Goal: Transaction & Acquisition: Book appointment/travel/reservation

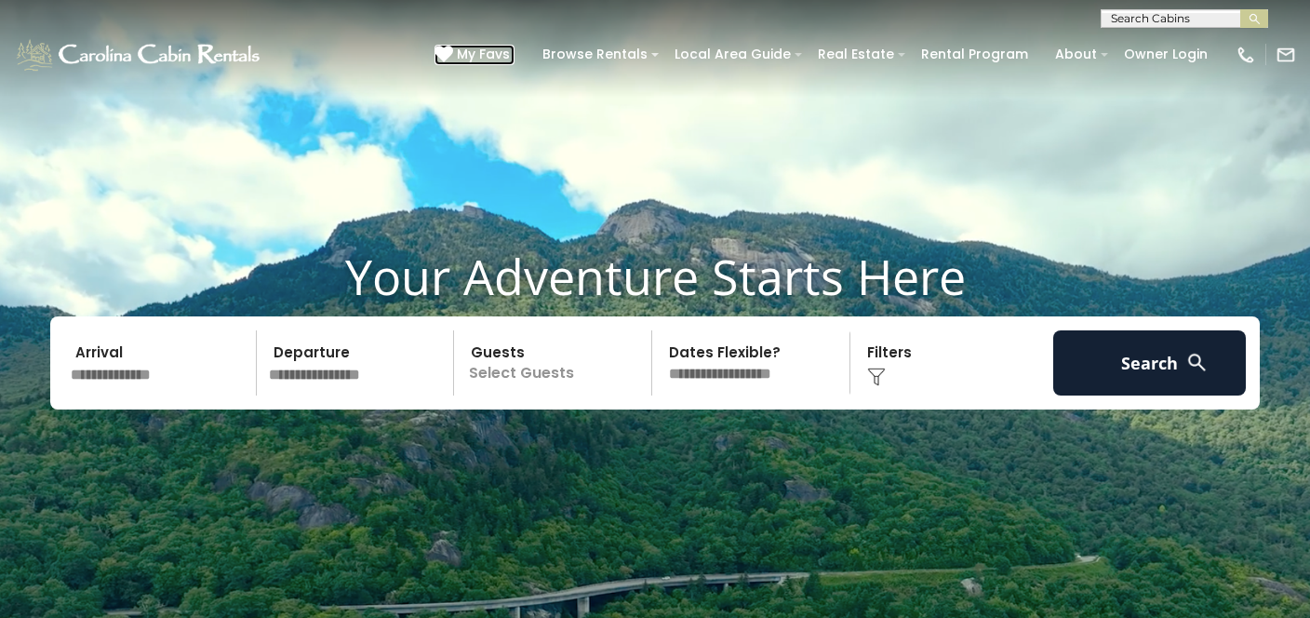
click at [453, 51] on icon at bounding box center [444, 54] width 19 height 19
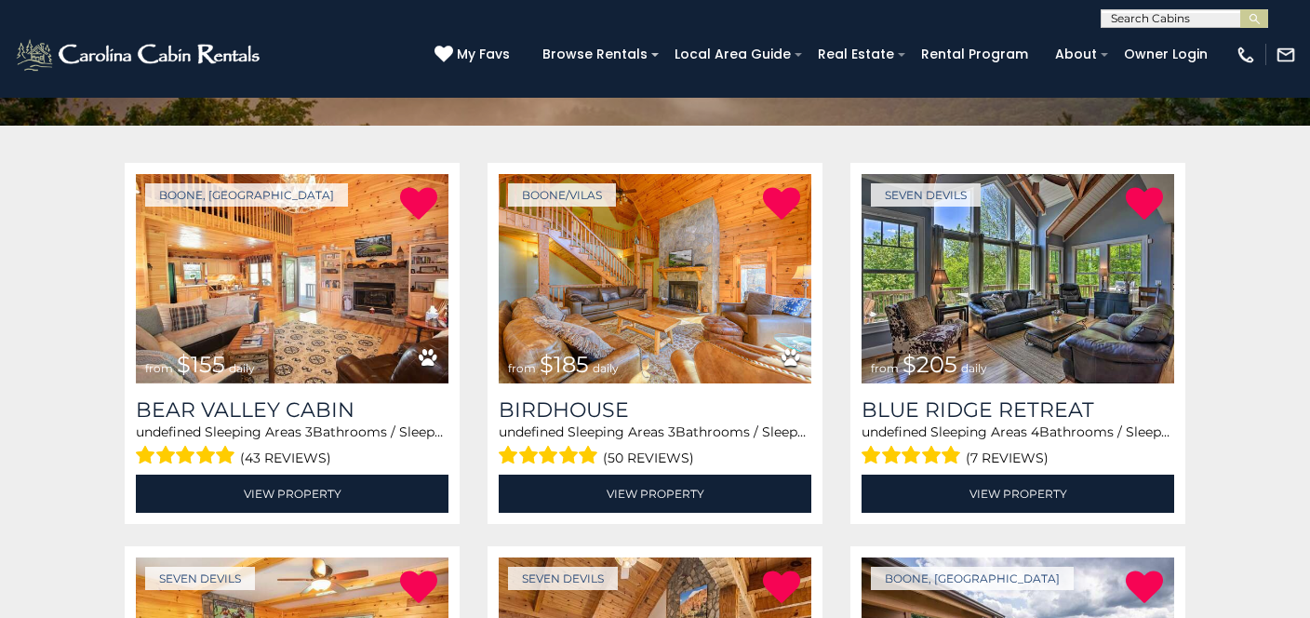
scroll to position [298, 0]
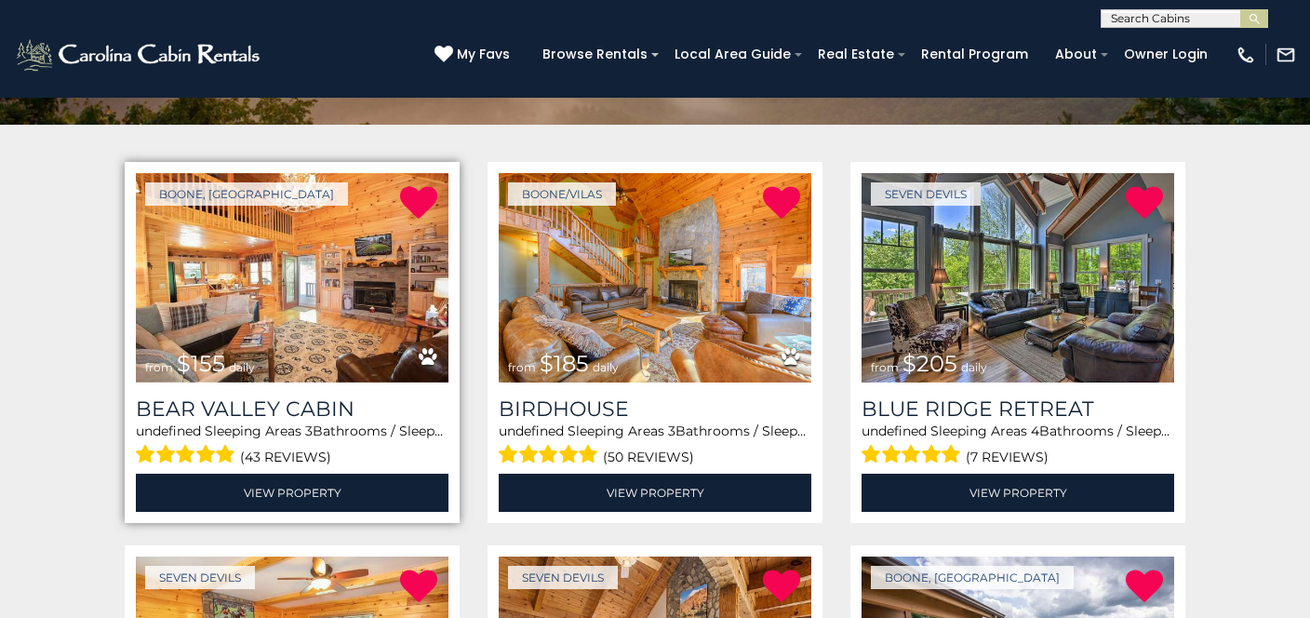
click at [332, 270] on img at bounding box center [292, 277] width 313 height 209
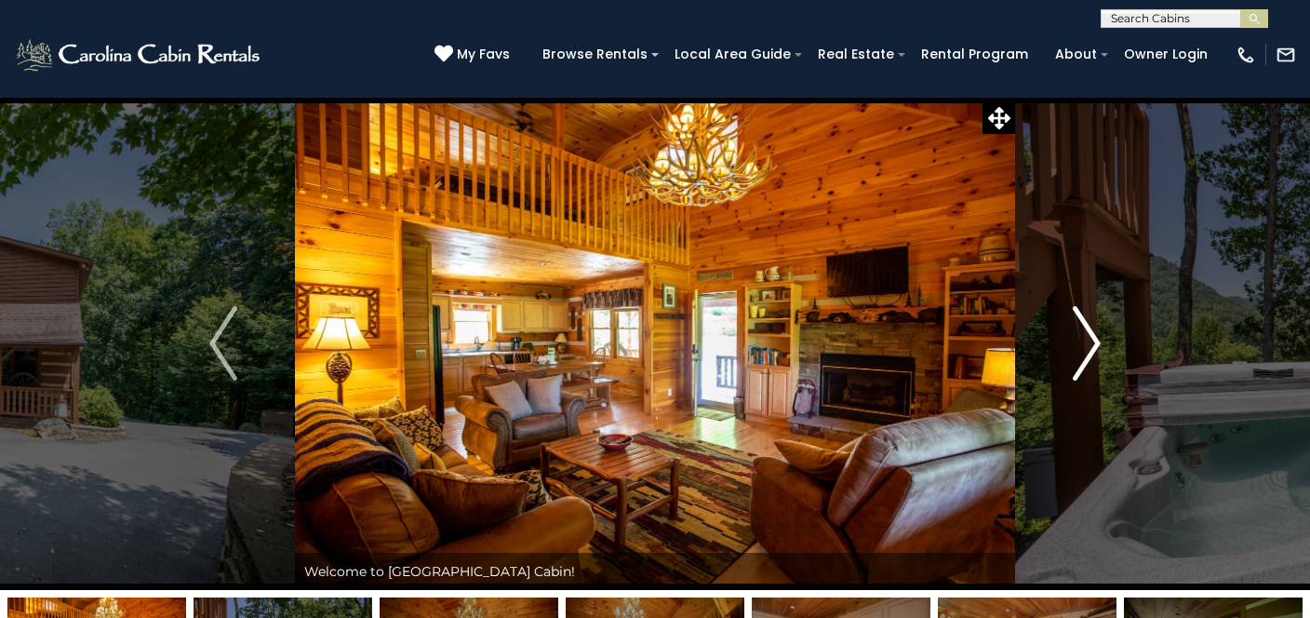
click at [1089, 330] on img "Next" at bounding box center [1087, 343] width 28 height 74
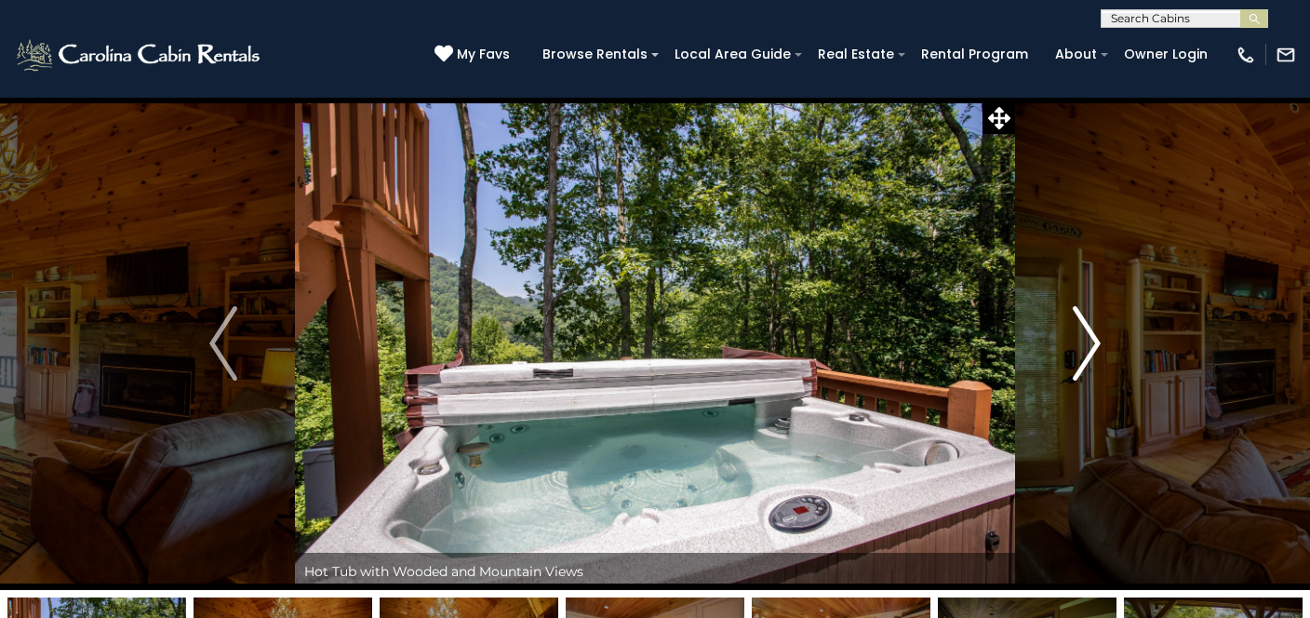
click at [1089, 330] on img "Next" at bounding box center [1087, 343] width 28 height 74
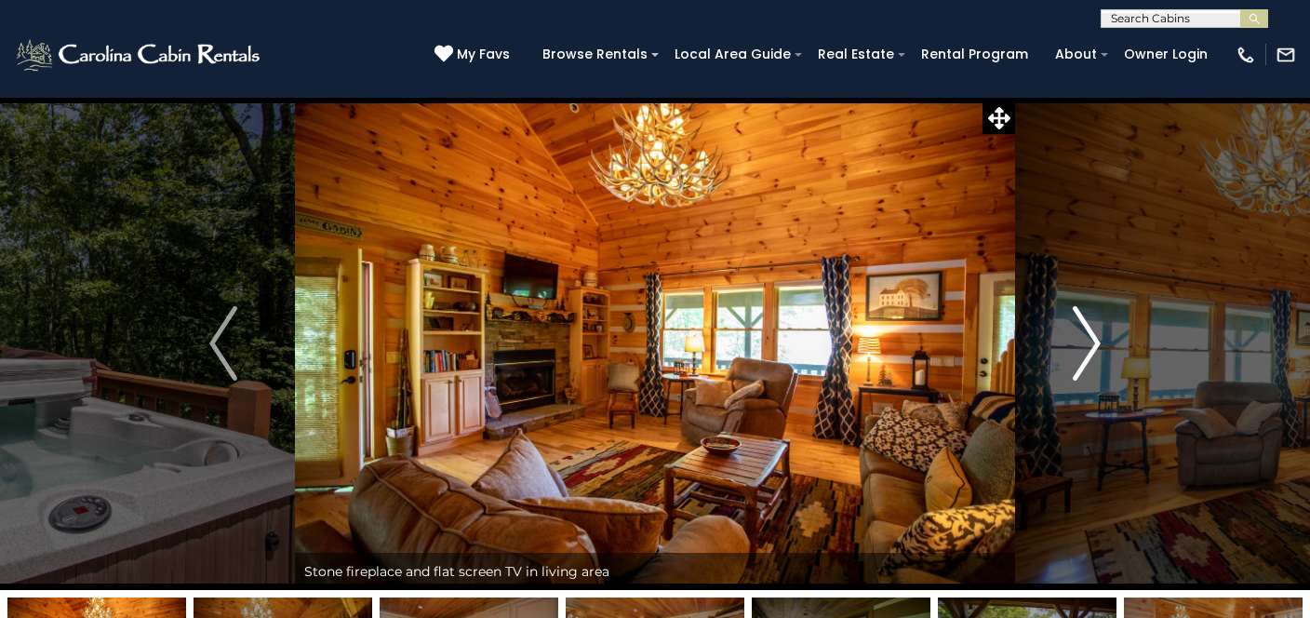
click at [1089, 330] on img "Next" at bounding box center [1087, 343] width 28 height 74
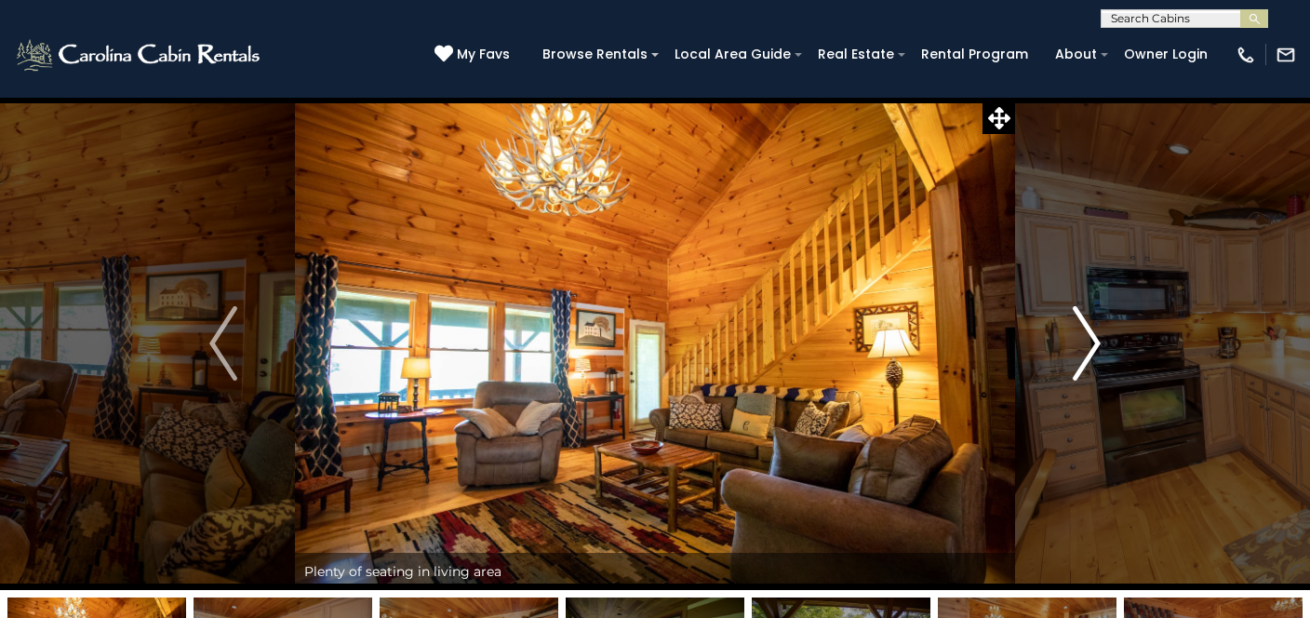
click at [1089, 330] on img "Next" at bounding box center [1087, 343] width 28 height 74
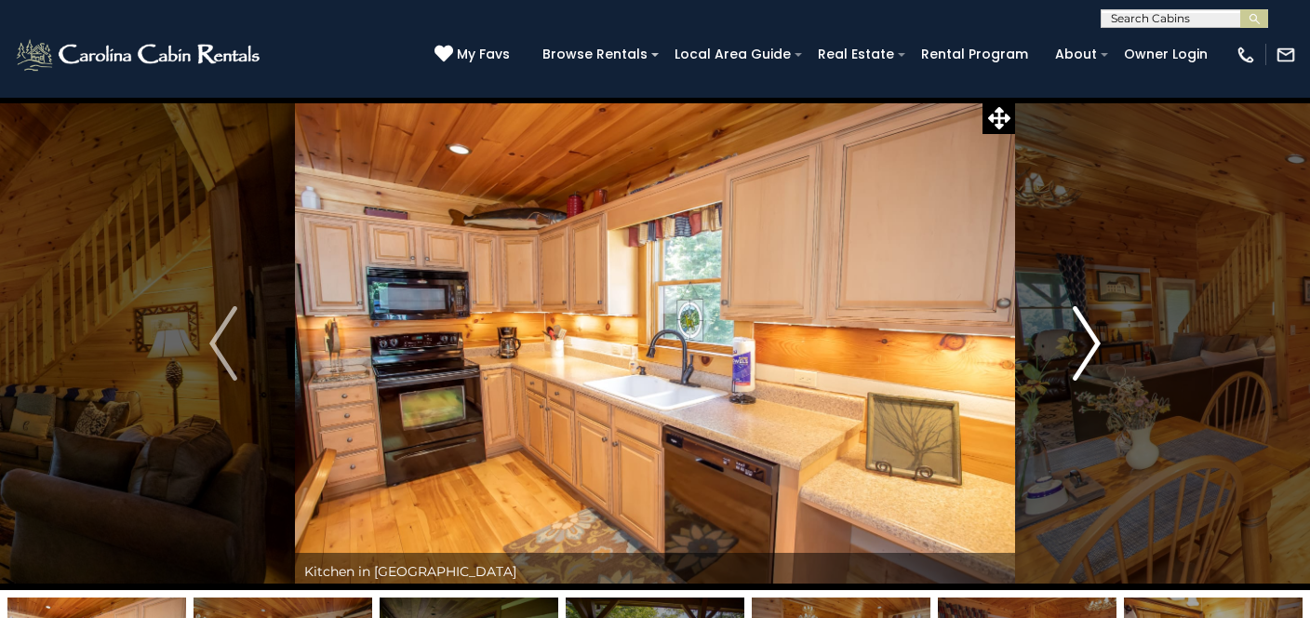
click at [1089, 330] on img "Next" at bounding box center [1087, 343] width 28 height 74
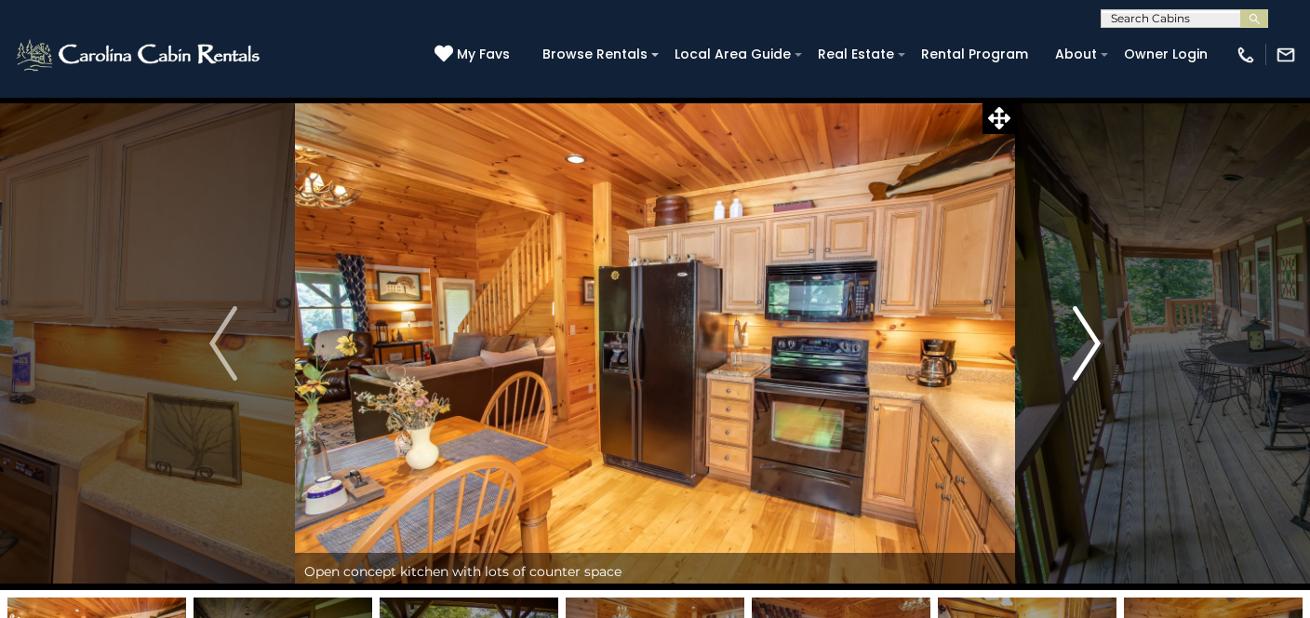
click at [1089, 330] on img "Next" at bounding box center [1087, 343] width 28 height 74
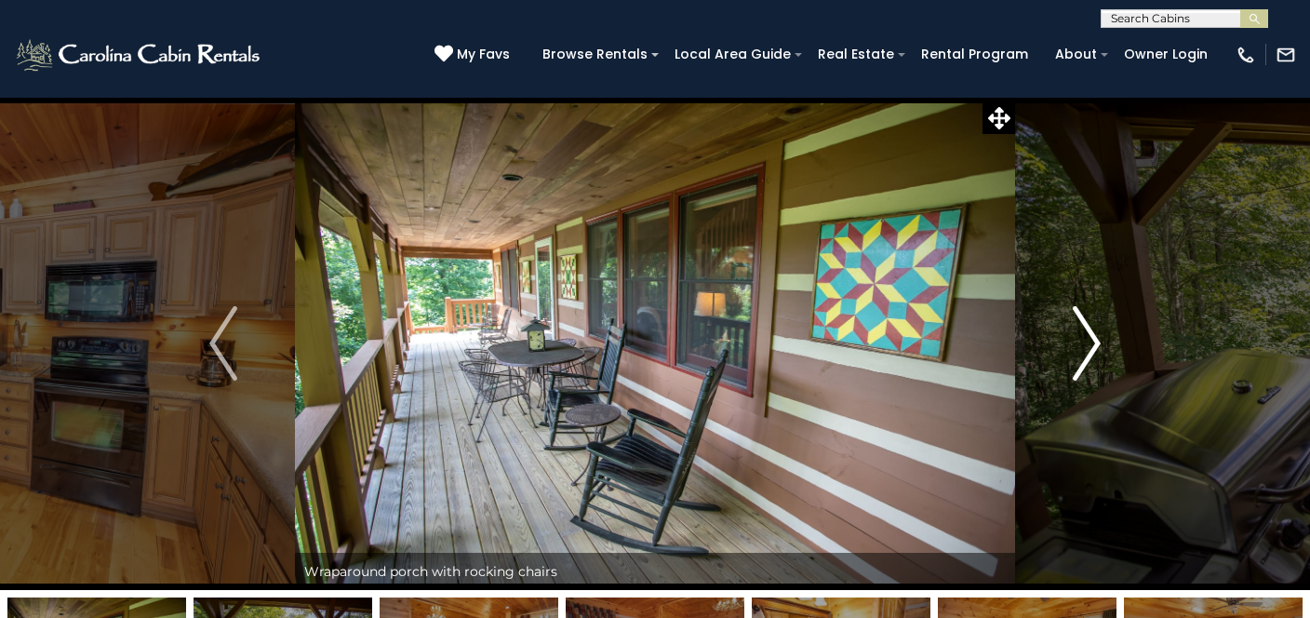
click at [1089, 330] on img "Next" at bounding box center [1087, 343] width 28 height 74
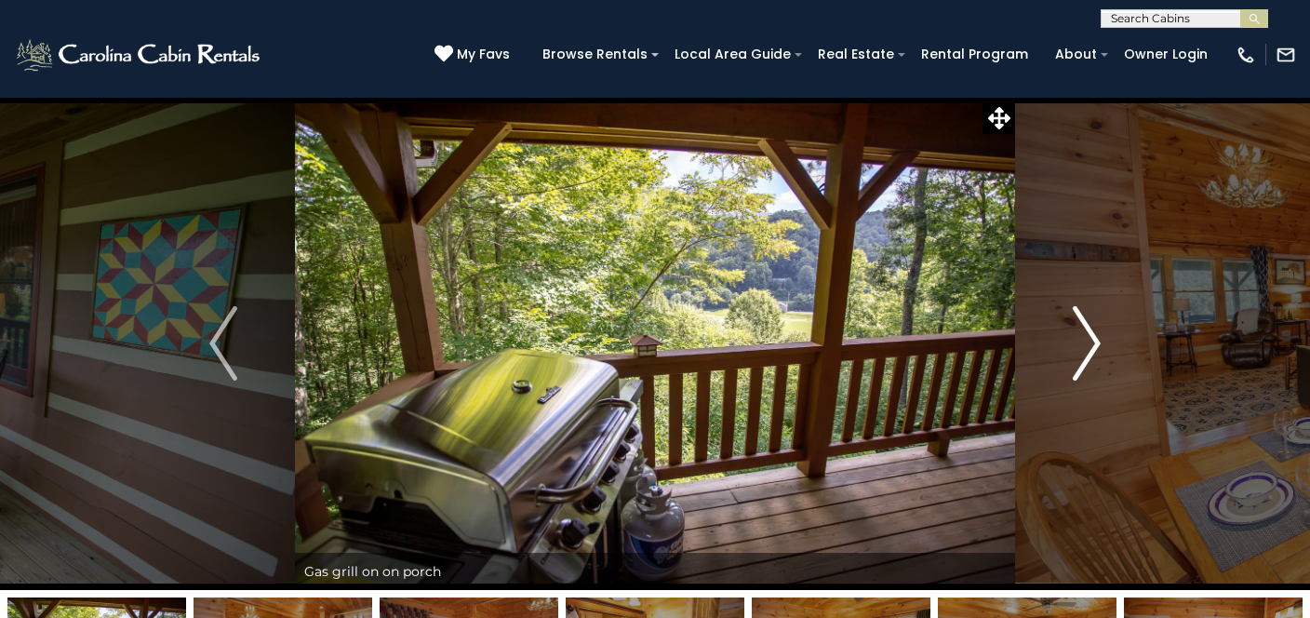
click at [1089, 330] on img "Next" at bounding box center [1087, 343] width 28 height 74
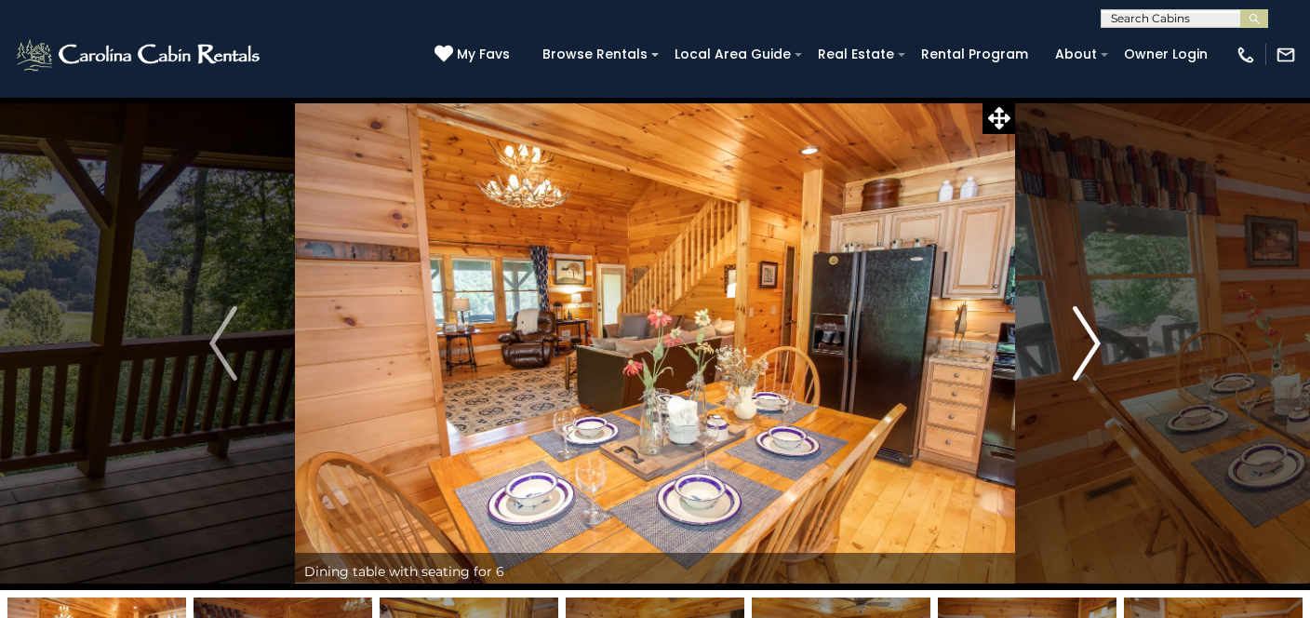
click at [1089, 330] on img "Next" at bounding box center [1087, 343] width 28 height 74
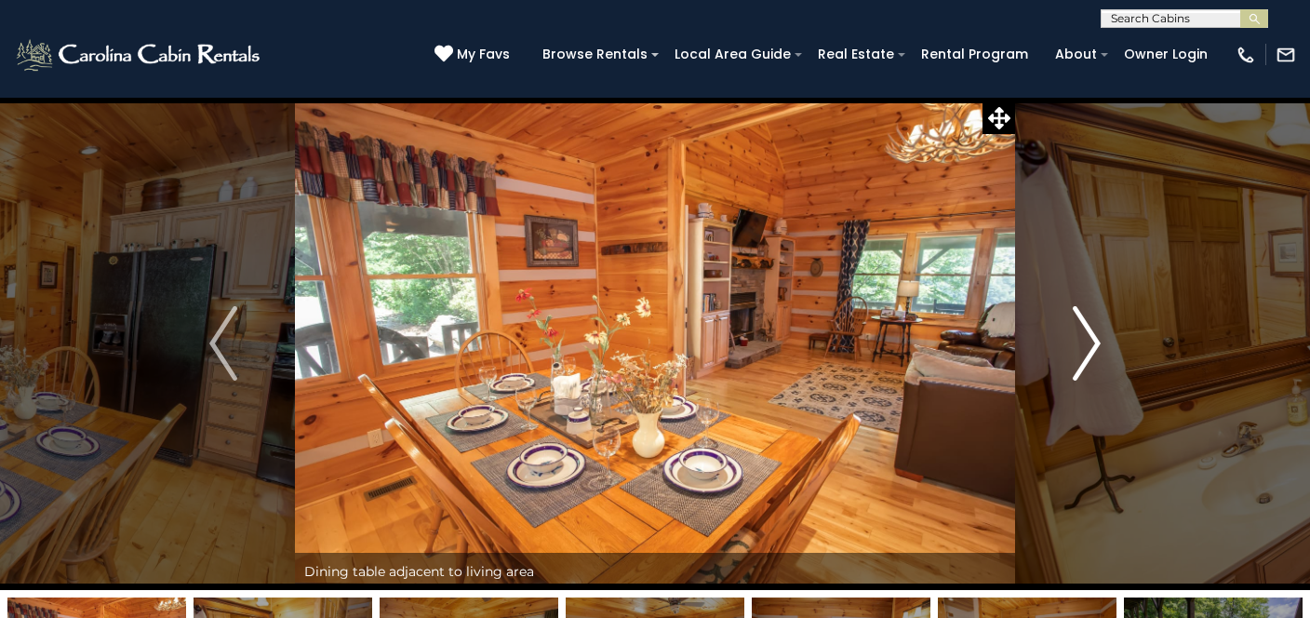
click at [1089, 330] on img "Next" at bounding box center [1087, 343] width 28 height 74
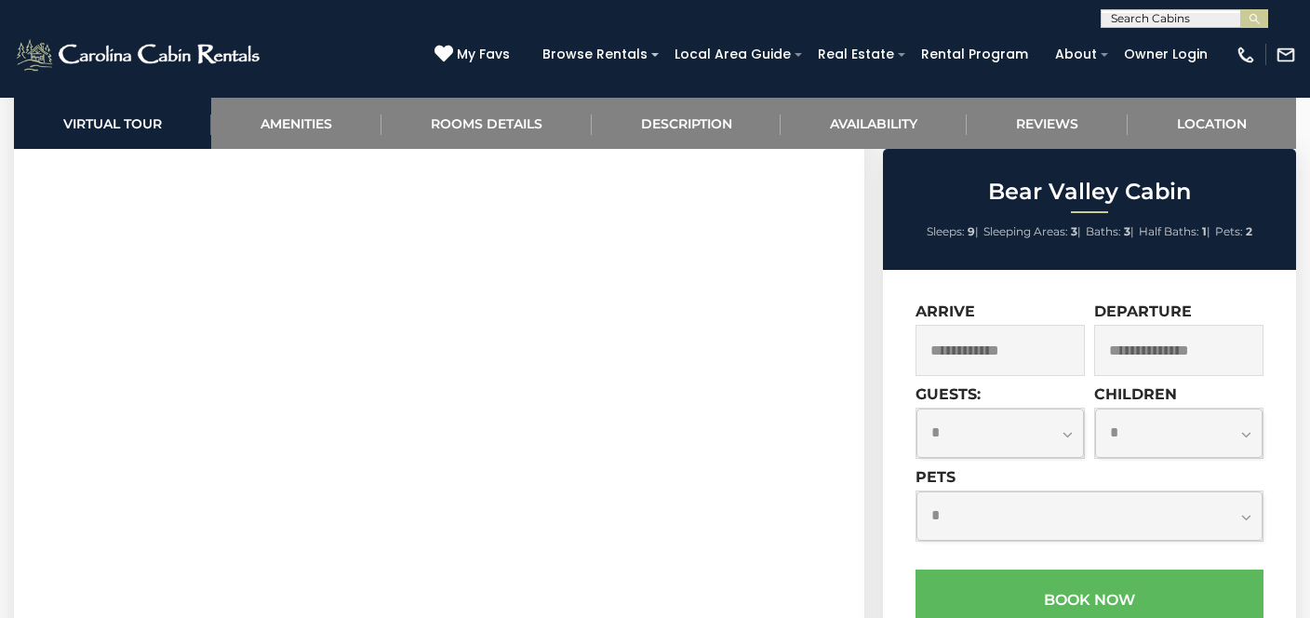
scroll to position [850, 0]
click at [986, 347] on input "text" at bounding box center [1000, 350] width 169 height 51
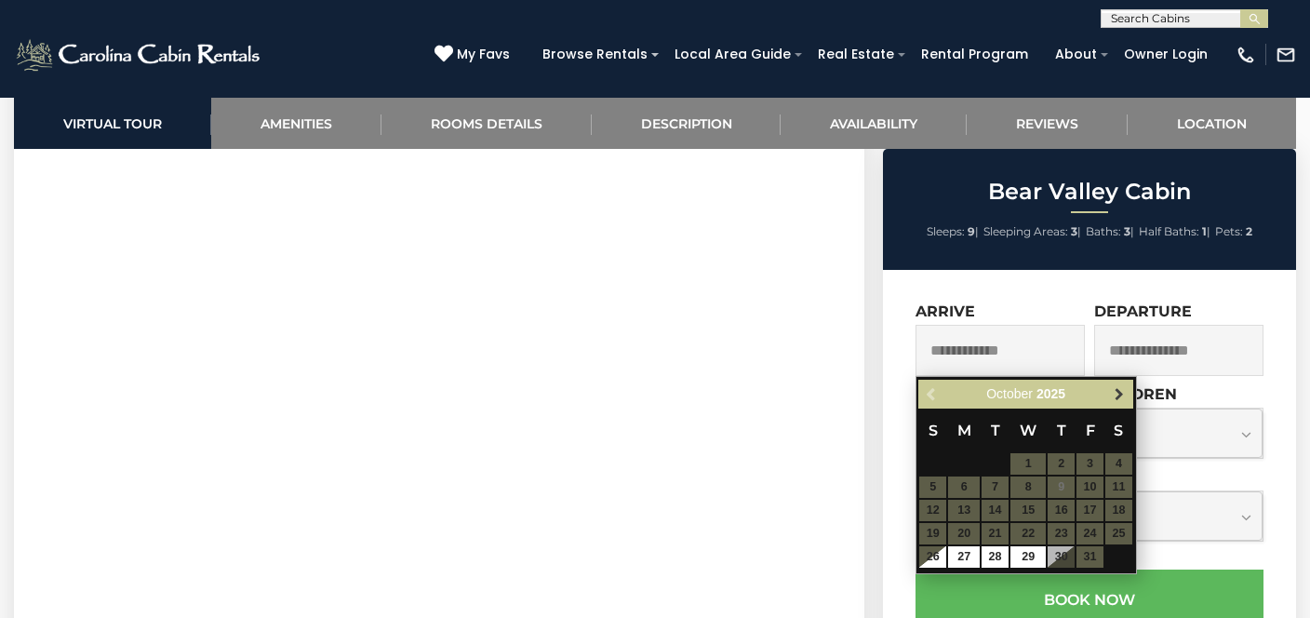
click at [1122, 395] on span "Next" at bounding box center [1119, 394] width 15 height 15
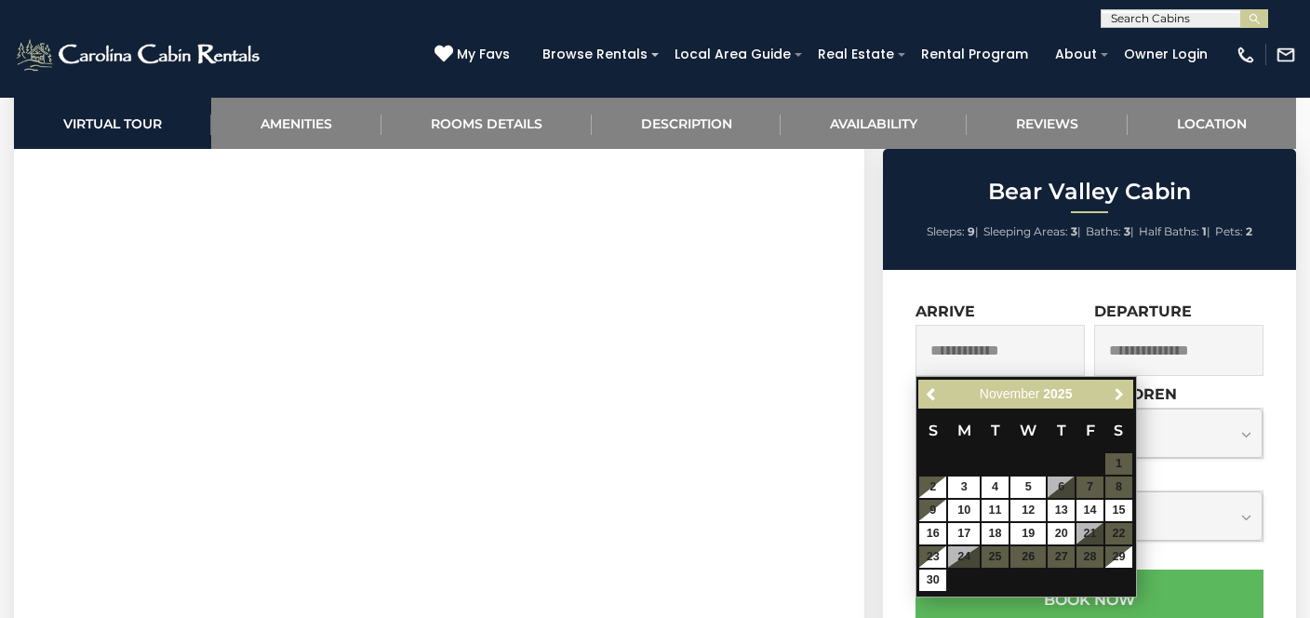
click at [1122, 395] on span "Next" at bounding box center [1119, 394] width 15 height 15
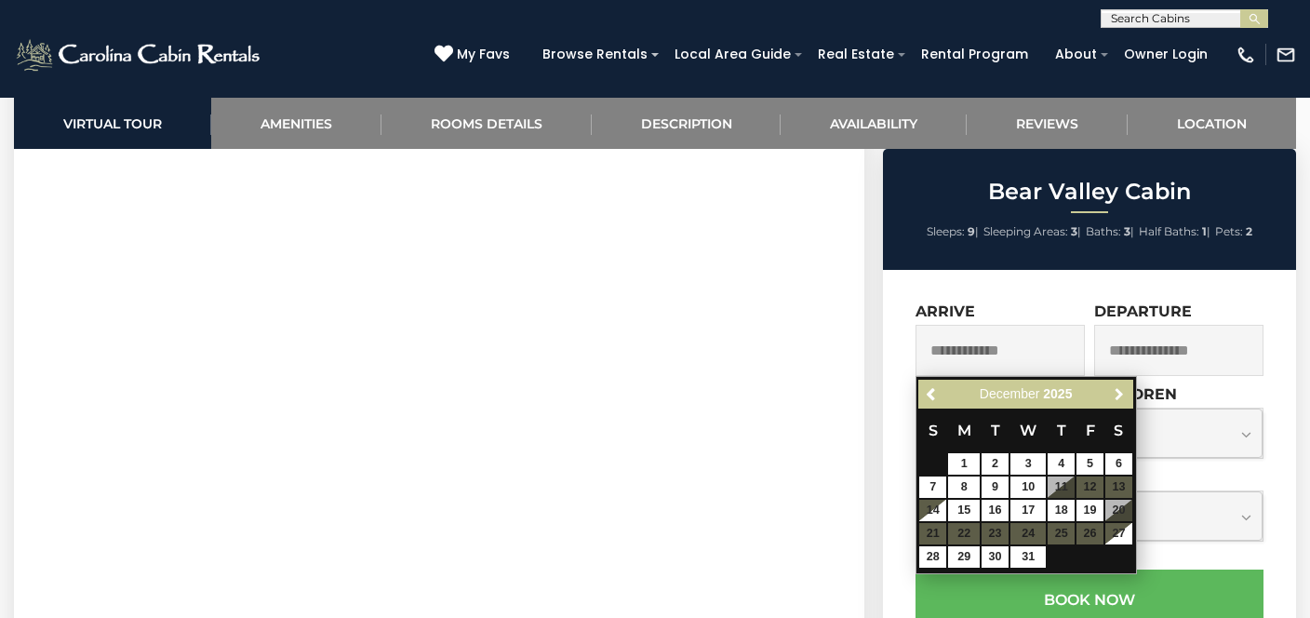
click at [1122, 395] on span "Next" at bounding box center [1119, 394] width 15 height 15
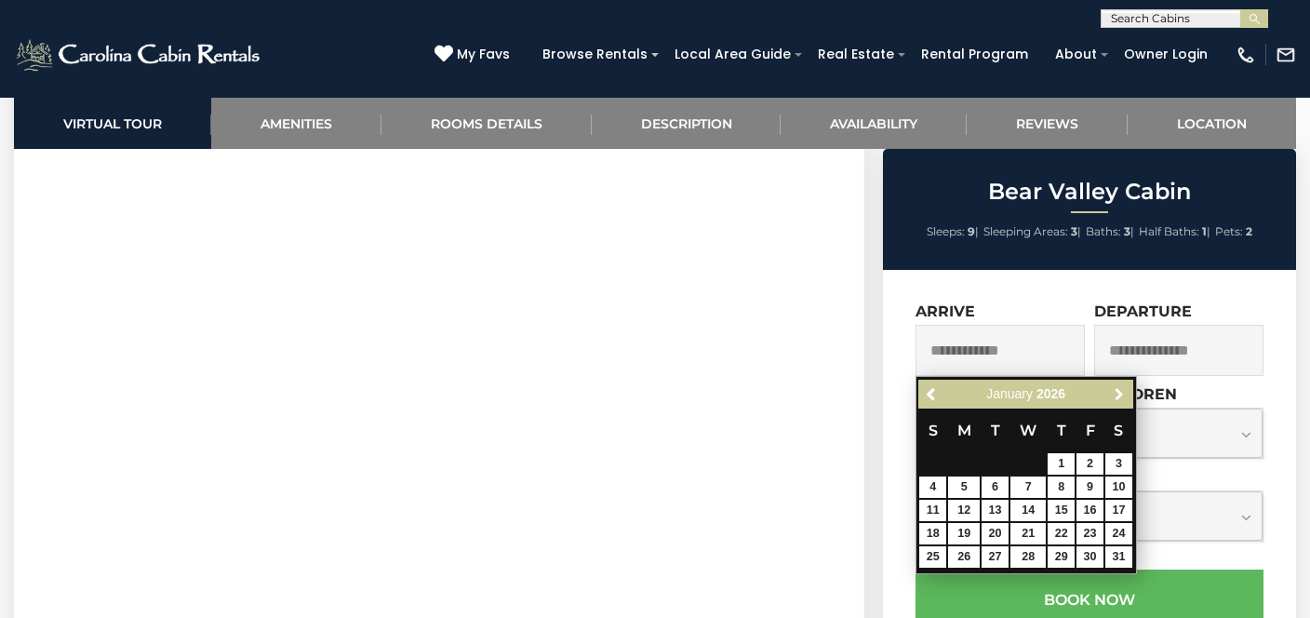
click at [1122, 395] on span "Next" at bounding box center [1119, 394] width 15 height 15
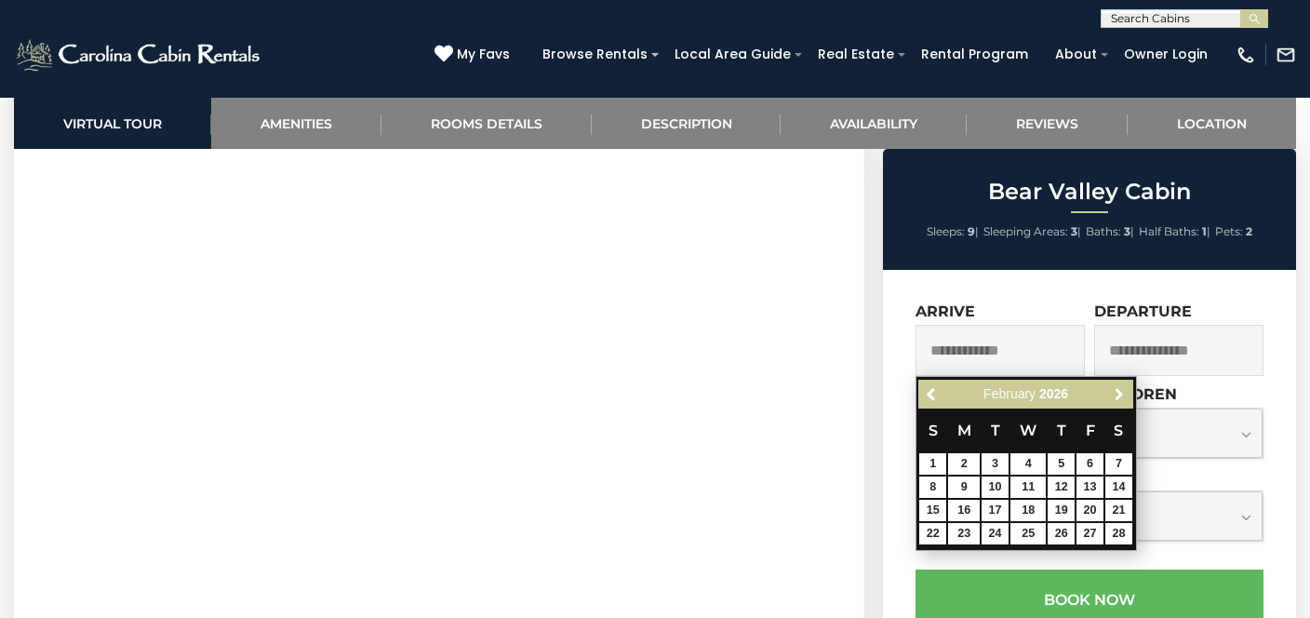
click at [1122, 395] on span "Next" at bounding box center [1119, 394] width 15 height 15
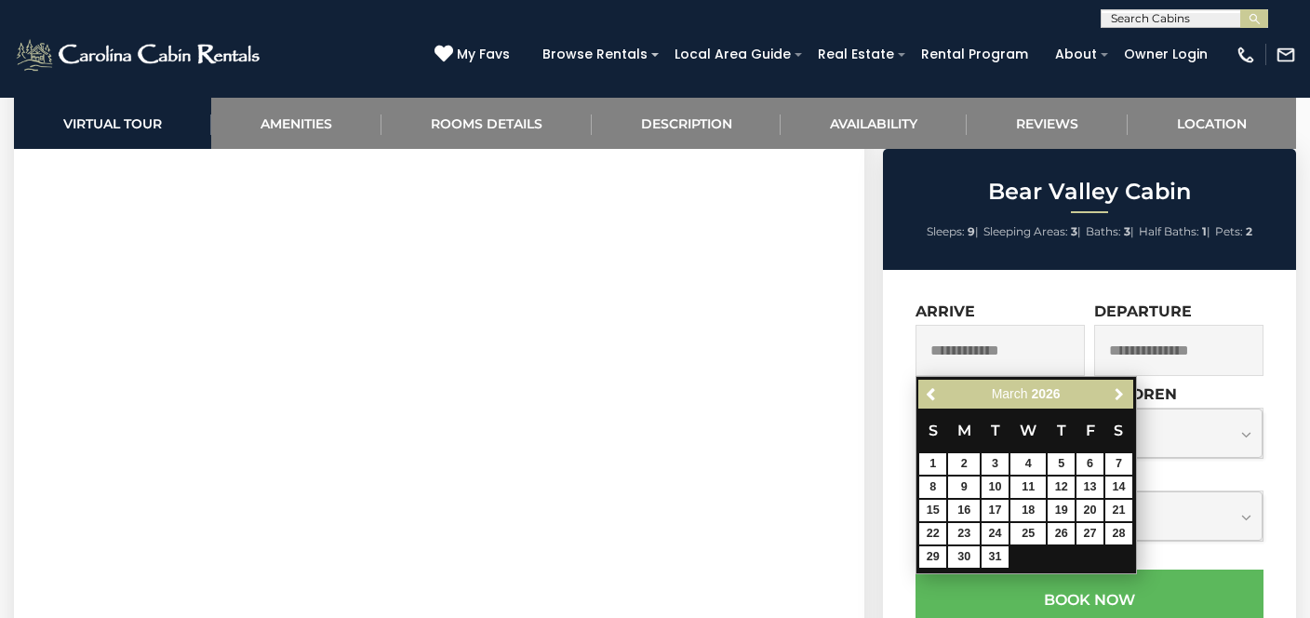
click at [1122, 395] on span "Next" at bounding box center [1119, 394] width 15 height 15
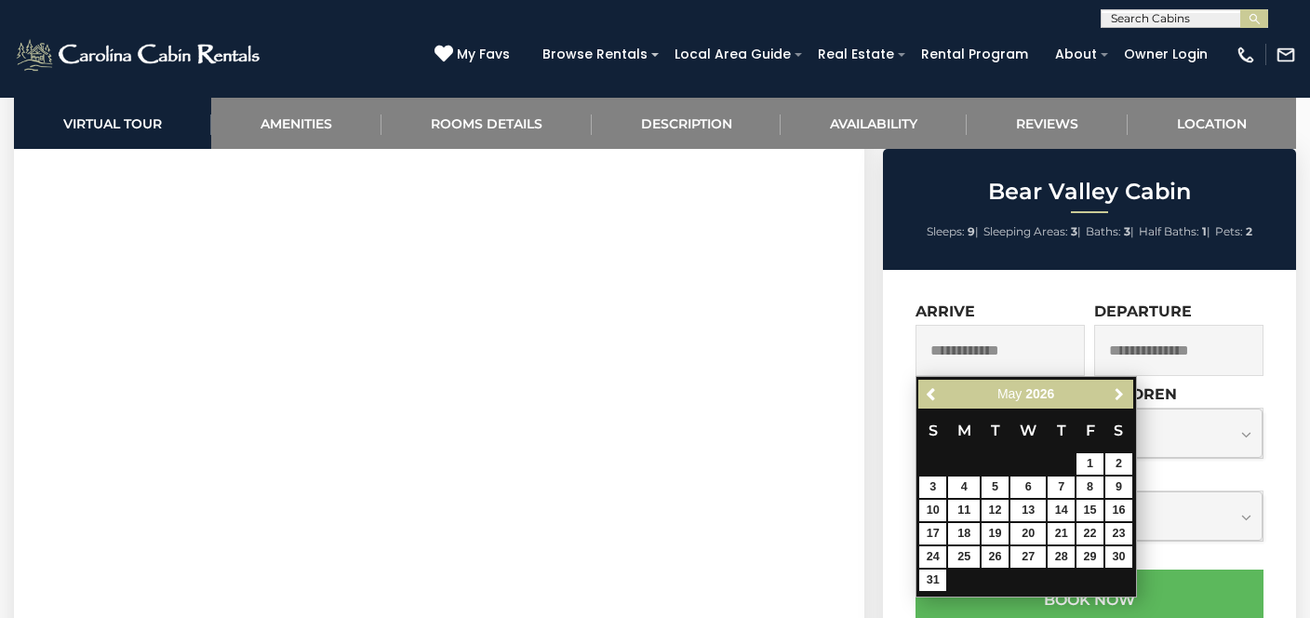
click at [1122, 395] on span "Next" at bounding box center [1119, 394] width 15 height 15
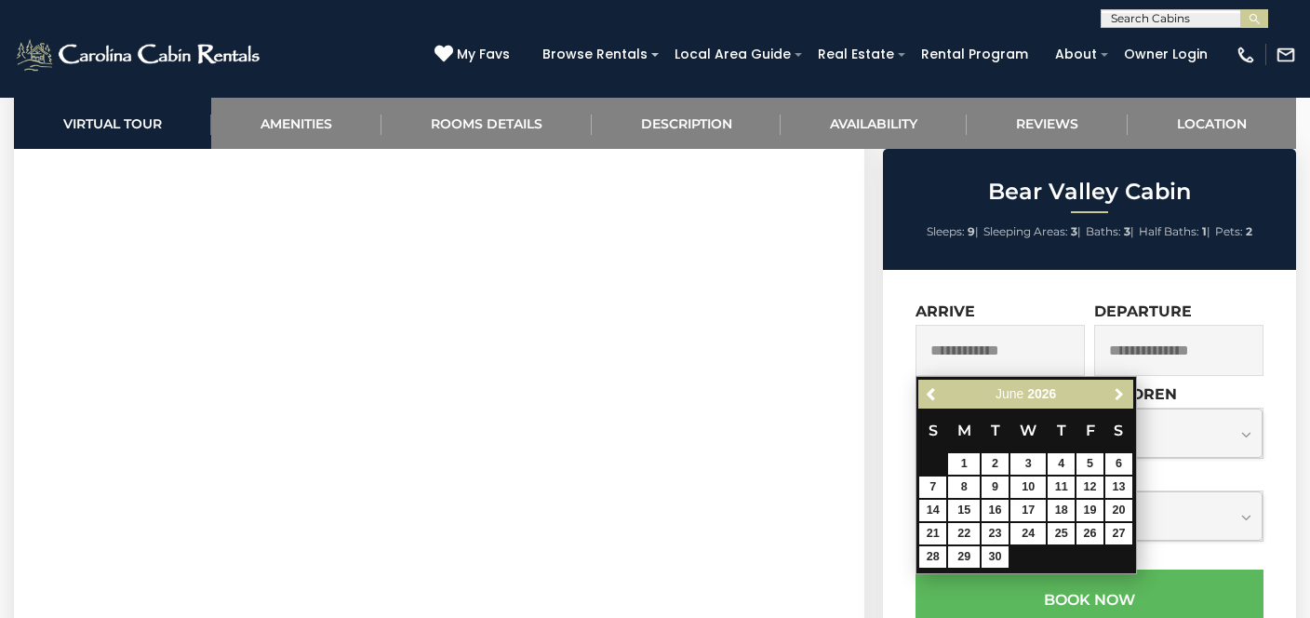
click at [1122, 395] on span "Next" at bounding box center [1119, 394] width 15 height 15
click at [965, 481] on link "6" at bounding box center [964, 486] width 32 height 21
type input "**********"
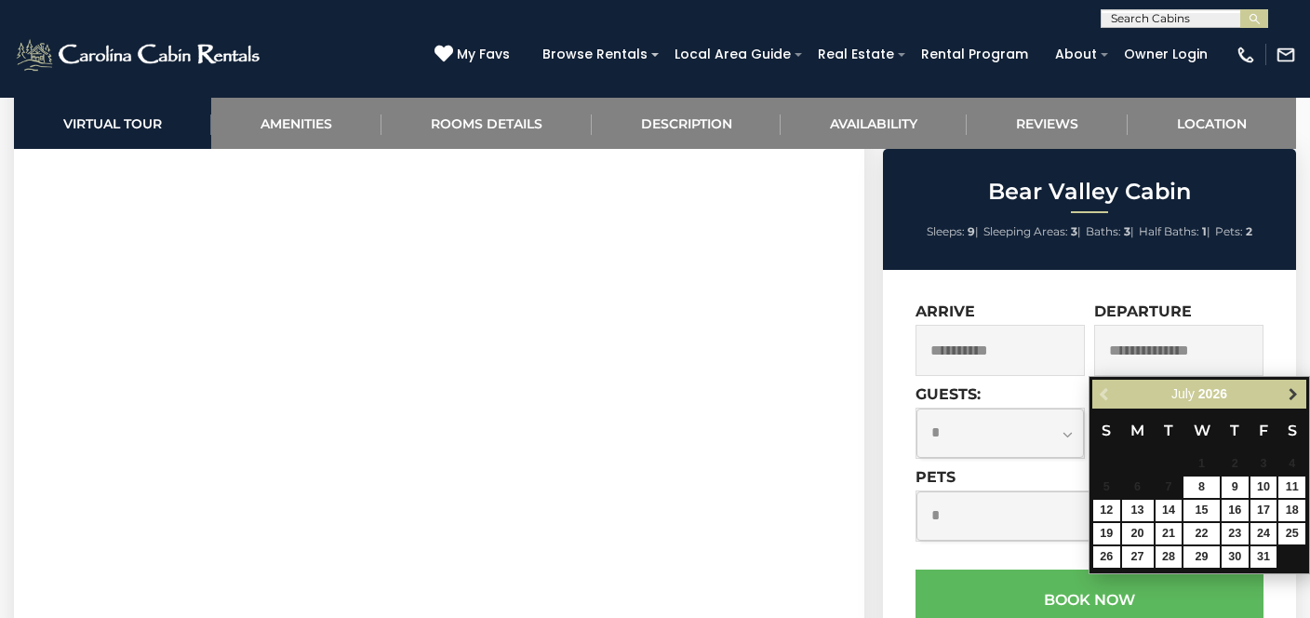
click at [1290, 391] on span "Next" at bounding box center [1293, 394] width 15 height 15
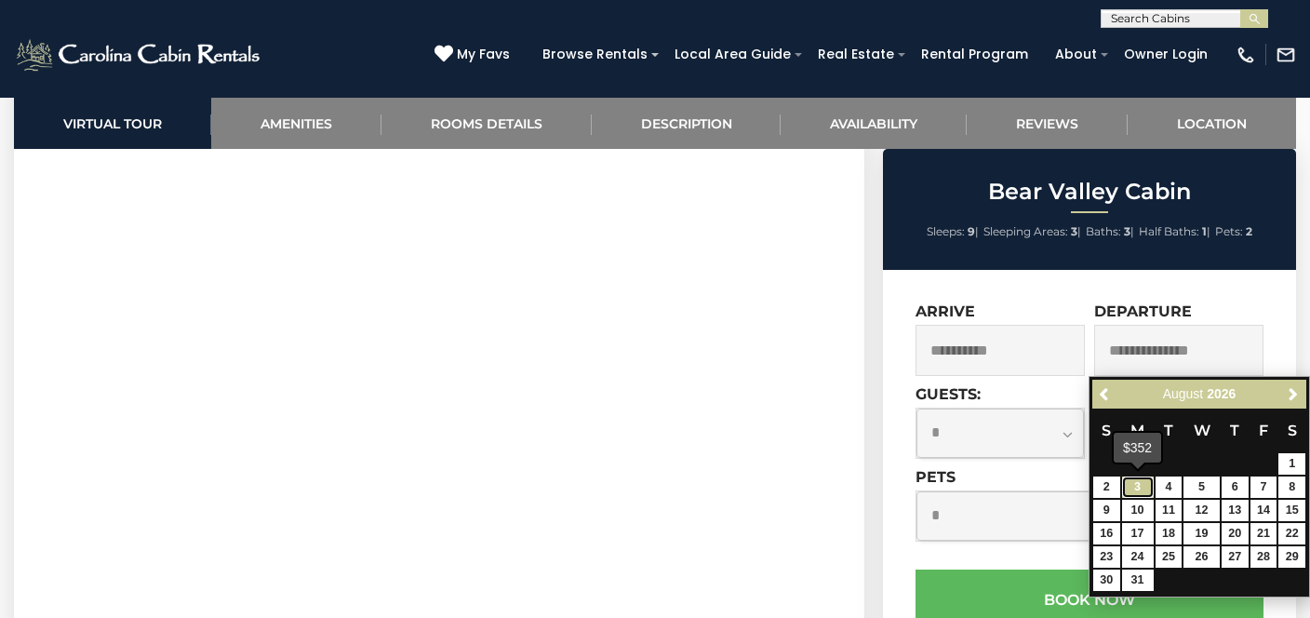
click at [1143, 486] on link "3" at bounding box center [1138, 486] width 32 height 21
type input "**********"
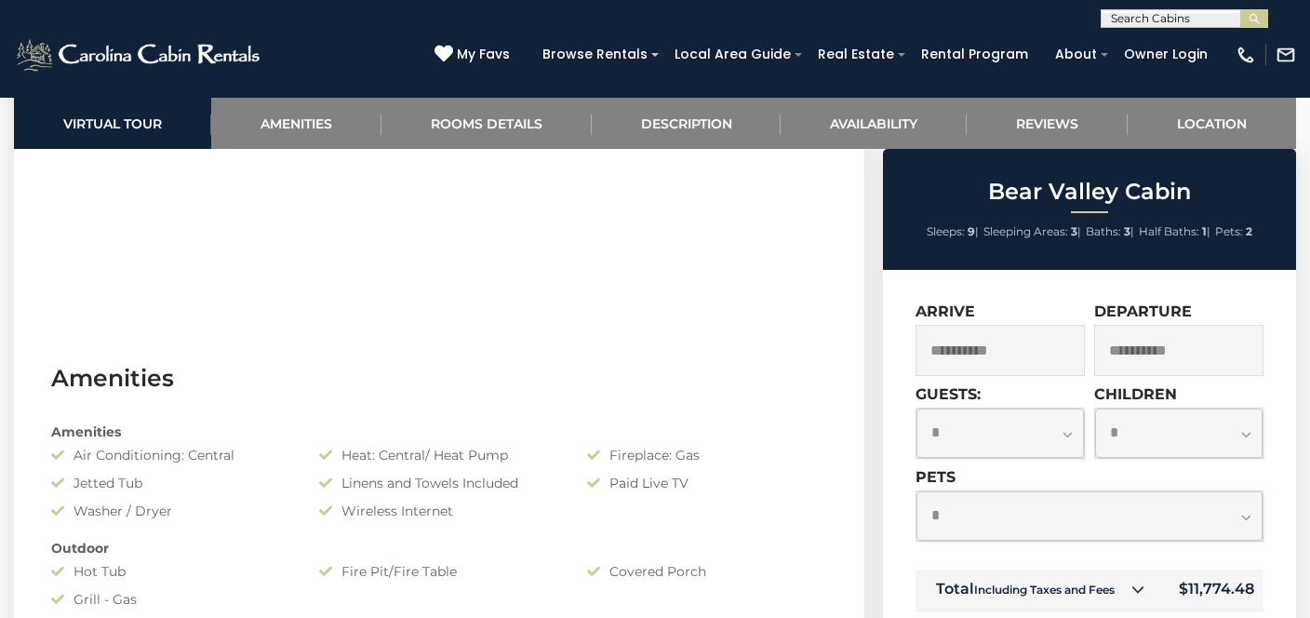
scroll to position [1158, 0]
